Goal: Task Accomplishment & Management: Use online tool/utility

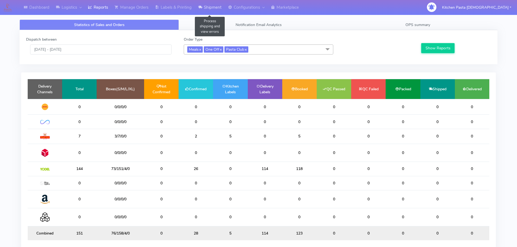
click at [205, 11] on link "Shipment" at bounding box center [210, 7] width 30 height 15
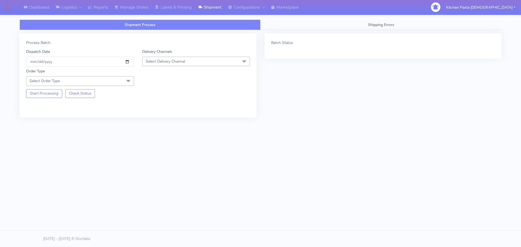
click at [178, 62] on span "Select Delivery Channel" at bounding box center [165, 61] width 39 height 5
click at [152, 123] on div "Yodel" at bounding box center [196, 123] width 102 height 6
click at [114, 83] on span "Select Order Type" at bounding box center [80, 80] width 108 height 9
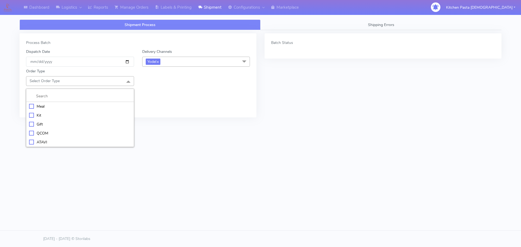
click at [47, 105] on div "Meal" at bounding box center [80, 107] width 102 height 6
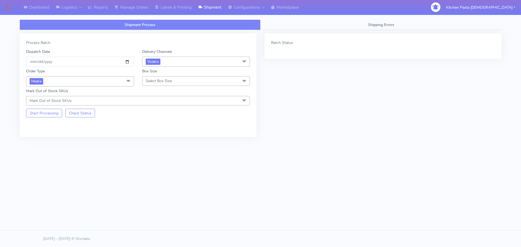
click at [163, 78] on span "Select Box Size" at bounding box center [196, 80] width 108 height 9
click at [158, 124] on div "Medium" at bounding box center [196, 125] width 102 height 6
click at [51, 113] on button "Start Processing" at bounding box center [44, 113] width 36 height 9
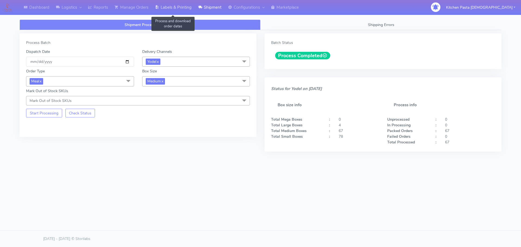
click at [181, 7] on link "Labels & Printing" at bounding box center [173, 7] width 43 height 15
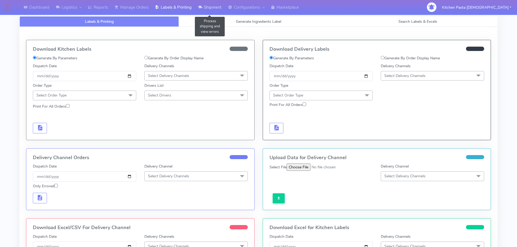
click at [218, 4] on link "Shipment" at bounding box center [210, 7] width 30 height 15
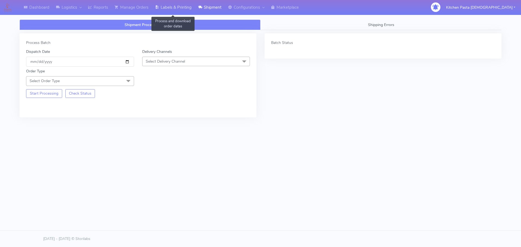
click at [160, 7] on link "Labels & Printing" at bounding box center [173, 7] width 43 height 15
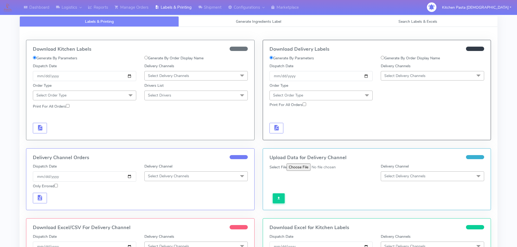
click at [409, 73] on span "Select Delivery Channels" at bounding box center [404, 75] width 41 height 5
click at [406, 137] on div "Yodel" at bounding box center [432, 137] width 97 height 6
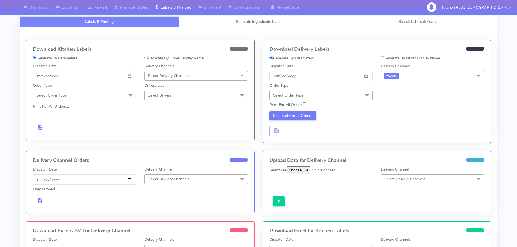
click at [357, 93] on span "Select Order Type" at bounding box center [320, 95] width 103 height 9
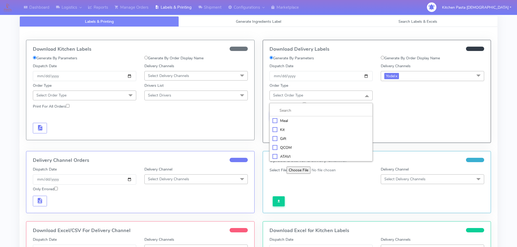
click at [316, 123] on div "Meal" at bounding box center [320, 121] width 97 height 6
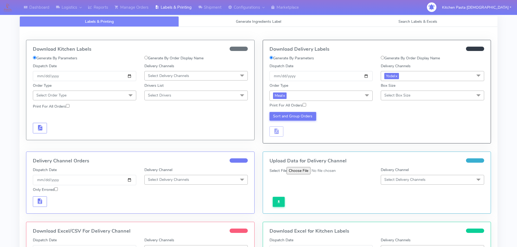
click at [405, 97] on span "Select Box Size" at bounding box center [397, 95] width 26 height 5
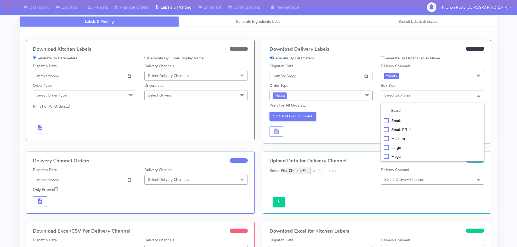
click at [404, 141] on div "Medium" at bounding box center [432, 139] width 97 height 6
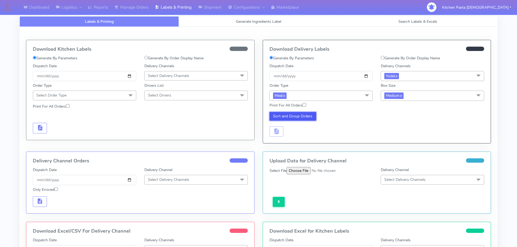
click at [283, 119] on button "Sort and Group Orders" at bounding box center [292, 116] width 47 height 9
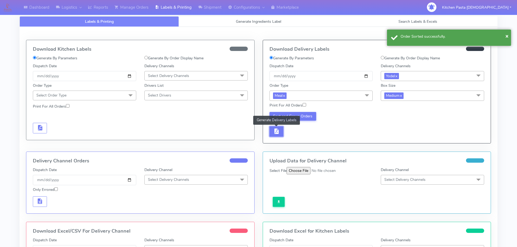
click at [273, 130] on span "button" at bounding box center [276, 132] width 7 height 5
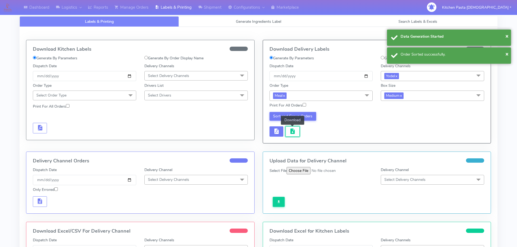
click at [288, 128] on button "button" at bounding box center [292, 131] width 14 height 11
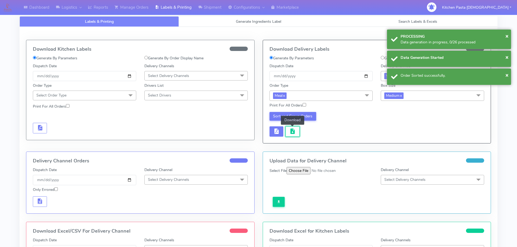
click at [288, 128] on button "button" at bounding box center [292, 131] width 14 height 11
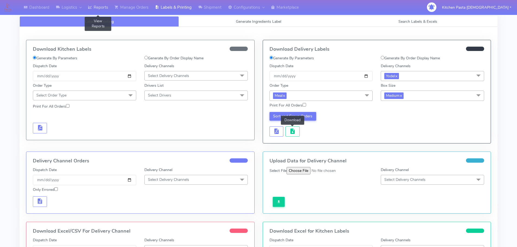
click at [99, 9] on link "Reports" at bounding box center [98, 7] width 27 height 15
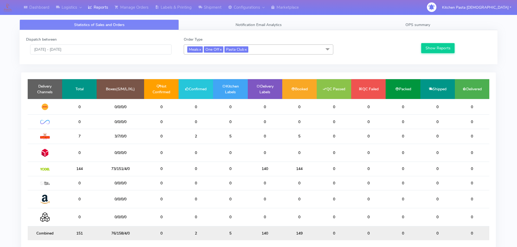
click at [266, 47] on span "Meals x One Off x Pasta Club x" at bounding box center [258, 49] width 149 height 10
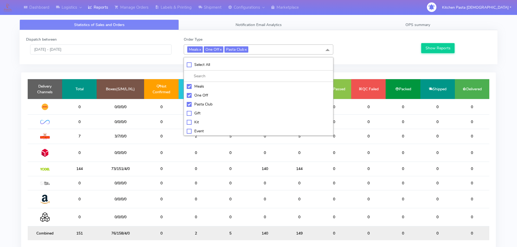
click at [201, 88] on div "Meals" at bounding box center [259, 87] width 144 height 6
checkbox input "false"
click at [200, 95] on div "One Off" at bounding box center [259, 96] width 144 height 6
checkbox input "false"
click at [202, 105] on div "Pasta Club" at bounding box center [259, 104] width 144 height 6
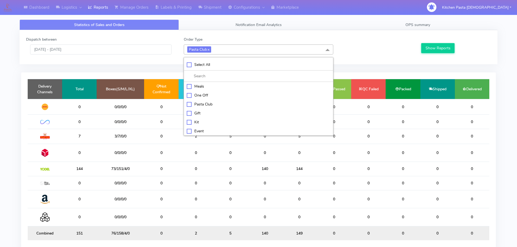
checkbox input "false"
click at [190, 120] on div "Kit" at bounding box center [259, 122] width 144 height 6
checkbox input "true"
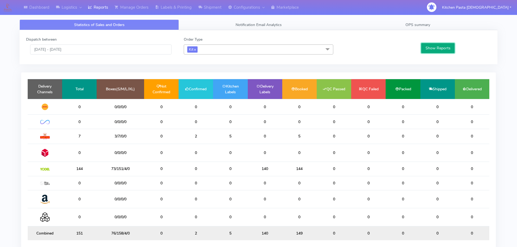
click at [439, 46] on button "Show Reports" at bounding box center [437, 48] width 33 height 10
click at [208, 5] on link "Shipment" at bounding box center [210, 7] width 30 height 15
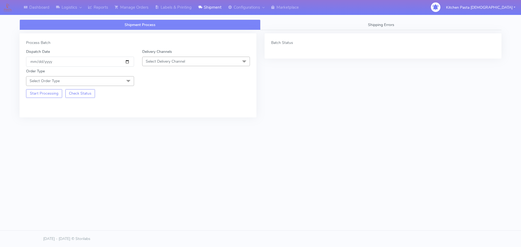
click at [184, 63] on span "Select Delivery Channel" at bounding box center [165, 61] width 39 height 5
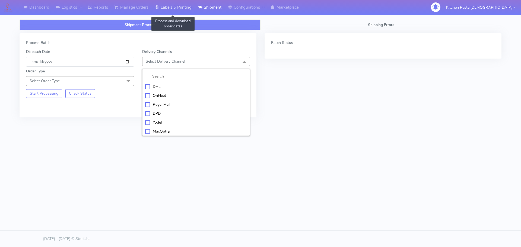
click at [175, 4] on link "Labels & Printing" at bounding box center [173, 7] width 43 height 15
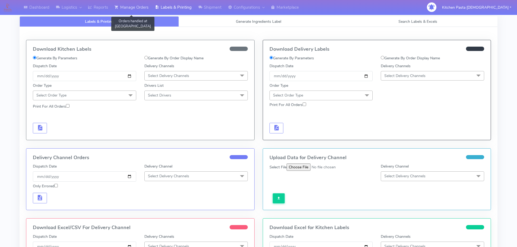
click at [127, 3] on link "Manage Orders" at bounding box center [131, 7] width 40 height 15
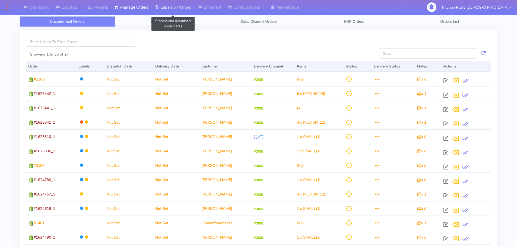
click at [164, 8] on link "Labels & Printing" at bounding box center [173, 7] width 43 height 15
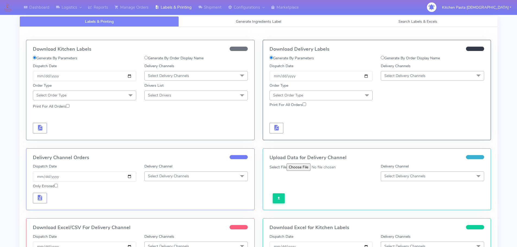
click at [182, 73] on span "Select Delivery Channels" at bounding box center [195, 75] width 103 height 9
click at [162, 117] on div "Royal Mail" at bounding box center [195, 119] width 97 height 6
click at [128, 95] on span at bounding box center [130, 96] width 11 height 10
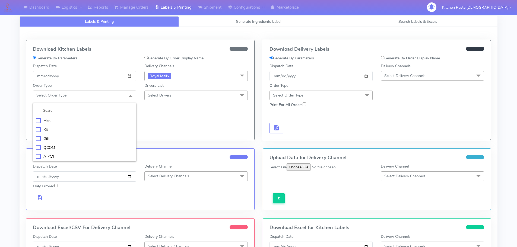
click at [88, 119] on div "Meal" at bounding box center [84, 121] width 97 height 6
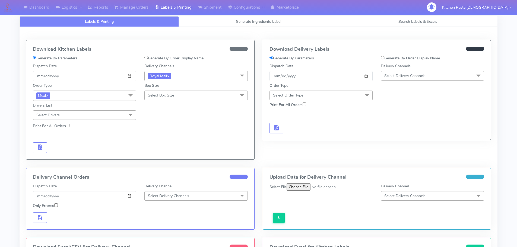
click at [160, 97] on span "Select Box Size" at bounding box center [161, 95] width 26 height 5
click at [161, 136] on div "Medium" at bounding box center [195, 139] width 97 height 6
click at [39, 149] on span "button" at bounding box center [40, 148] width 7 height 5
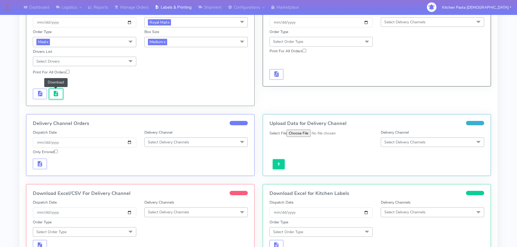
scroll to position [54, 0]
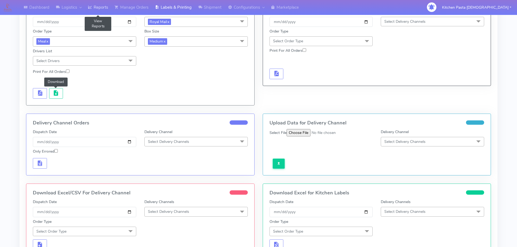
click at [92, 8] on icon at bounding box center [90, 7] width 4 height 5
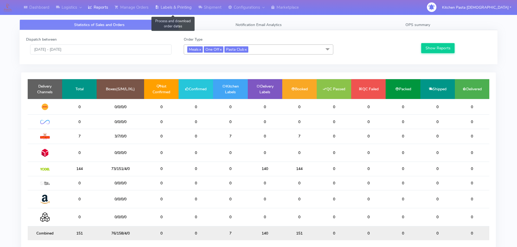
click at [185, 9] on link "Labels & Printing" at bounding box center [173, 7] width 43 height 15
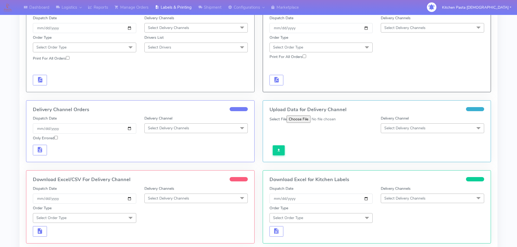
scroll to position [109, 0]
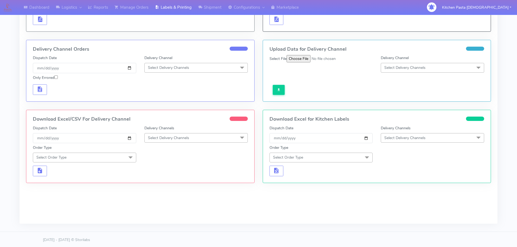
click at [176, 136] on span "Select Delivery Channels" at bounding box center [168, 137] width 41 height 5
click at [169, 178] on div "Royal Mail" at bounding box center [195, 181] width 97 height 6
click at [117, 158] on span "Select Order Type" at bounding box center [84, 157] width 103 height 9
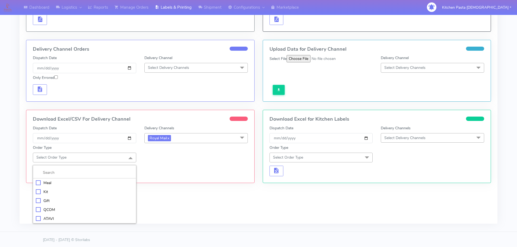
click at [74, 181] on div "Meal" at bounding box center [84, 183] width 97 height 6
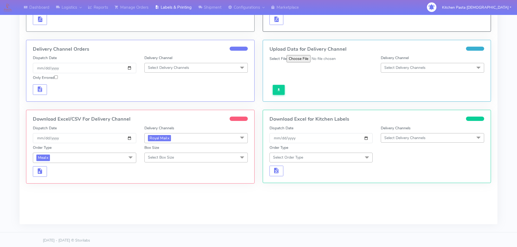
click at [154, 157] on span "Select Box Size" at bounding box center [161, 157] width 26 height 5
click at [165, 199] on div "Medium" at bounding box center [195, 201] width 97 height 6
click at [43, 175] on button "button" at bounding box center [40, 171] width 14 height 11
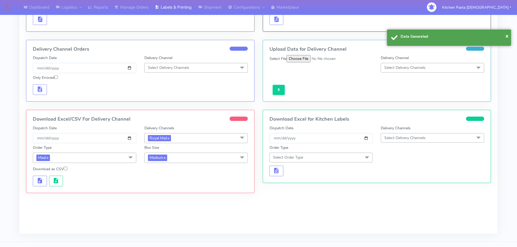
click at [50, 174] on div at bounding box center [140, 180] width 223 height 12
click at [58, 179] on span "button" at bounding box center [56, 181] width 7 height 5
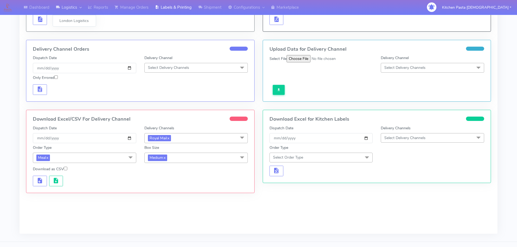
click at [74, 5] on link "Logistics" at bounding box center [69, 7] width 32 height 15
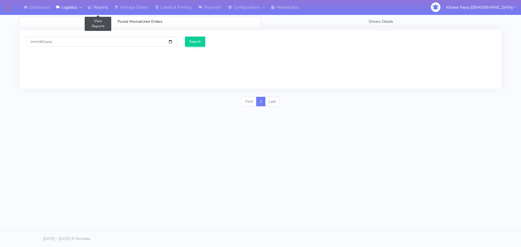
click at [104, 5] on link "Reports" at bounding box center [98, 7] width 27 height 15
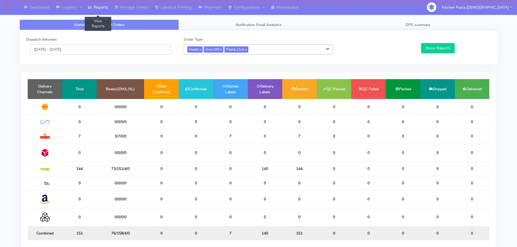
click at [126, 48] on input "[DATE] - [DATE]" at bounding box center [100, 49] width 141 height 10
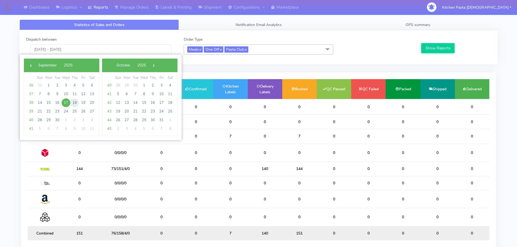
click at [77, 103] on span "18" at bounding box center [74, 102] width 9 height 9
type input "18/09/2025 - 18/09/2025"
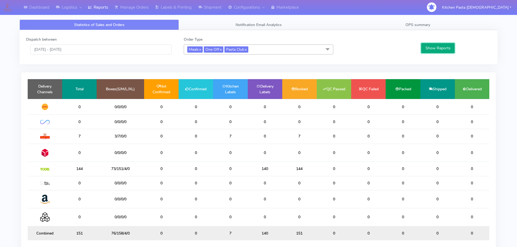
click at [451, 50] on button "Show Reports" at bounding box center [437, 48] width 33 height 10
